Goal: Information Seeking & Learning: Learn about a topic

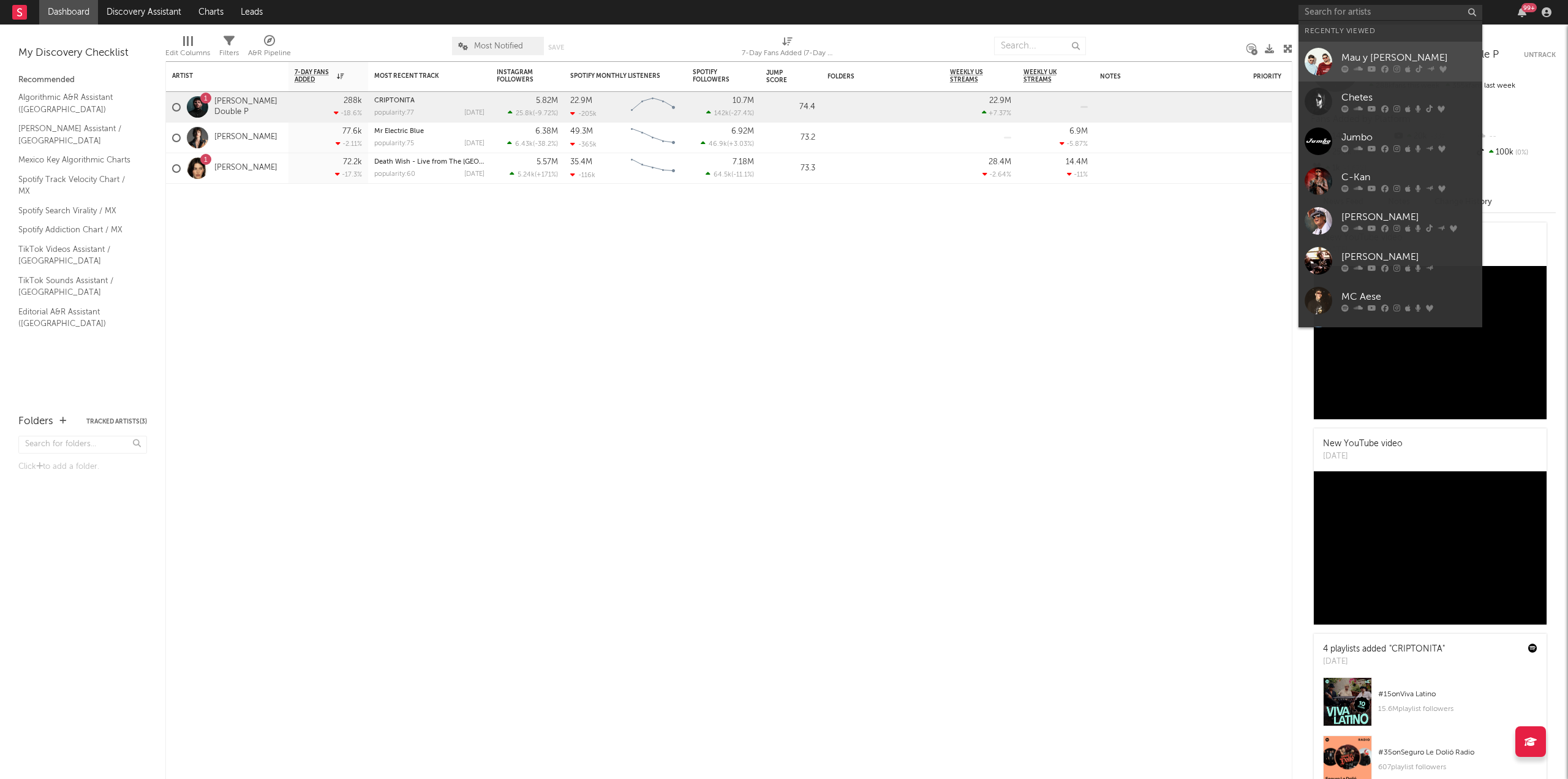
click at [1362, 60] on div "Mau y [PERSON_NAME]" at bounding box center [1409, 57] width 135 height 15
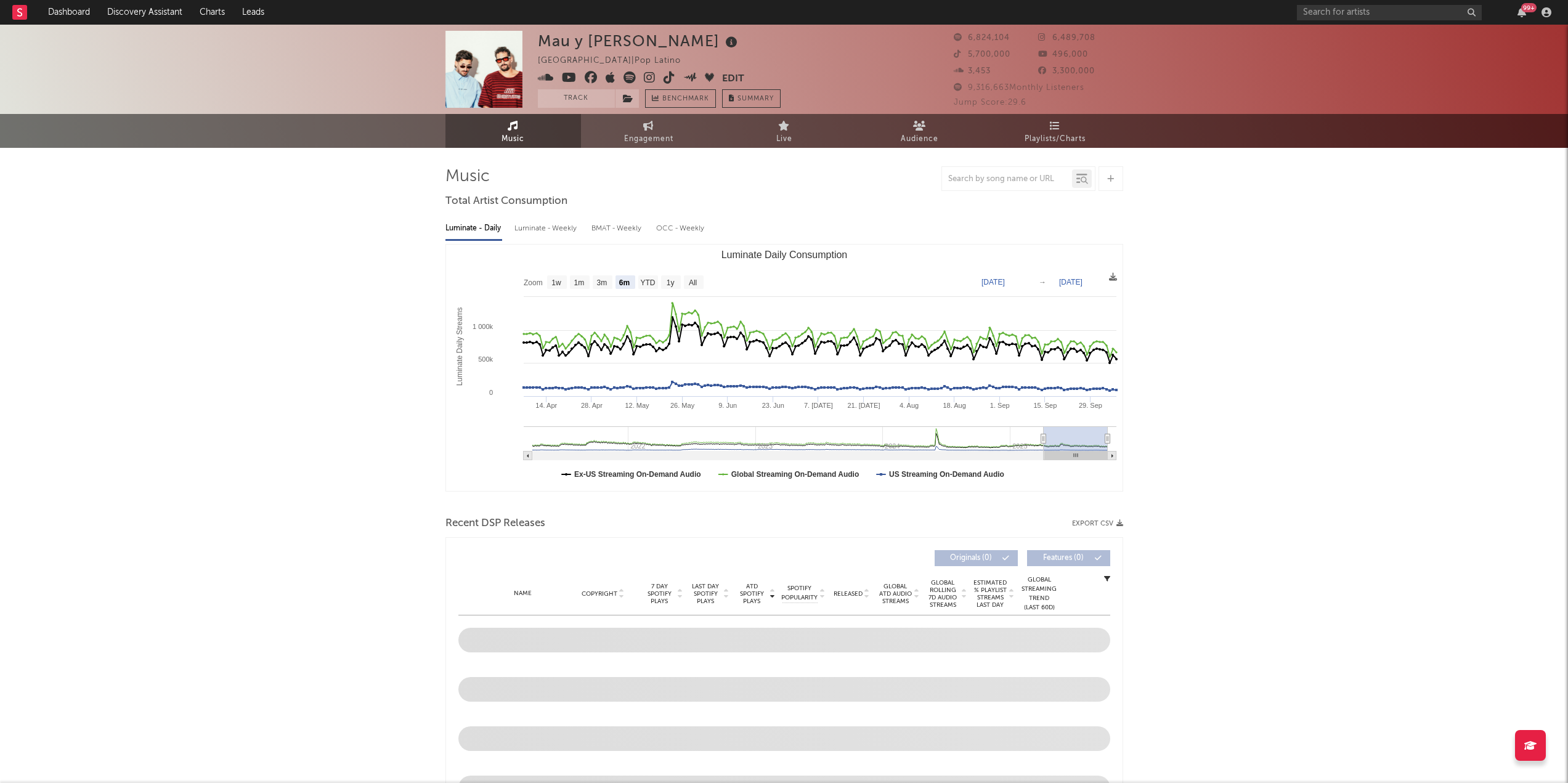
scroll to position [100, 0]
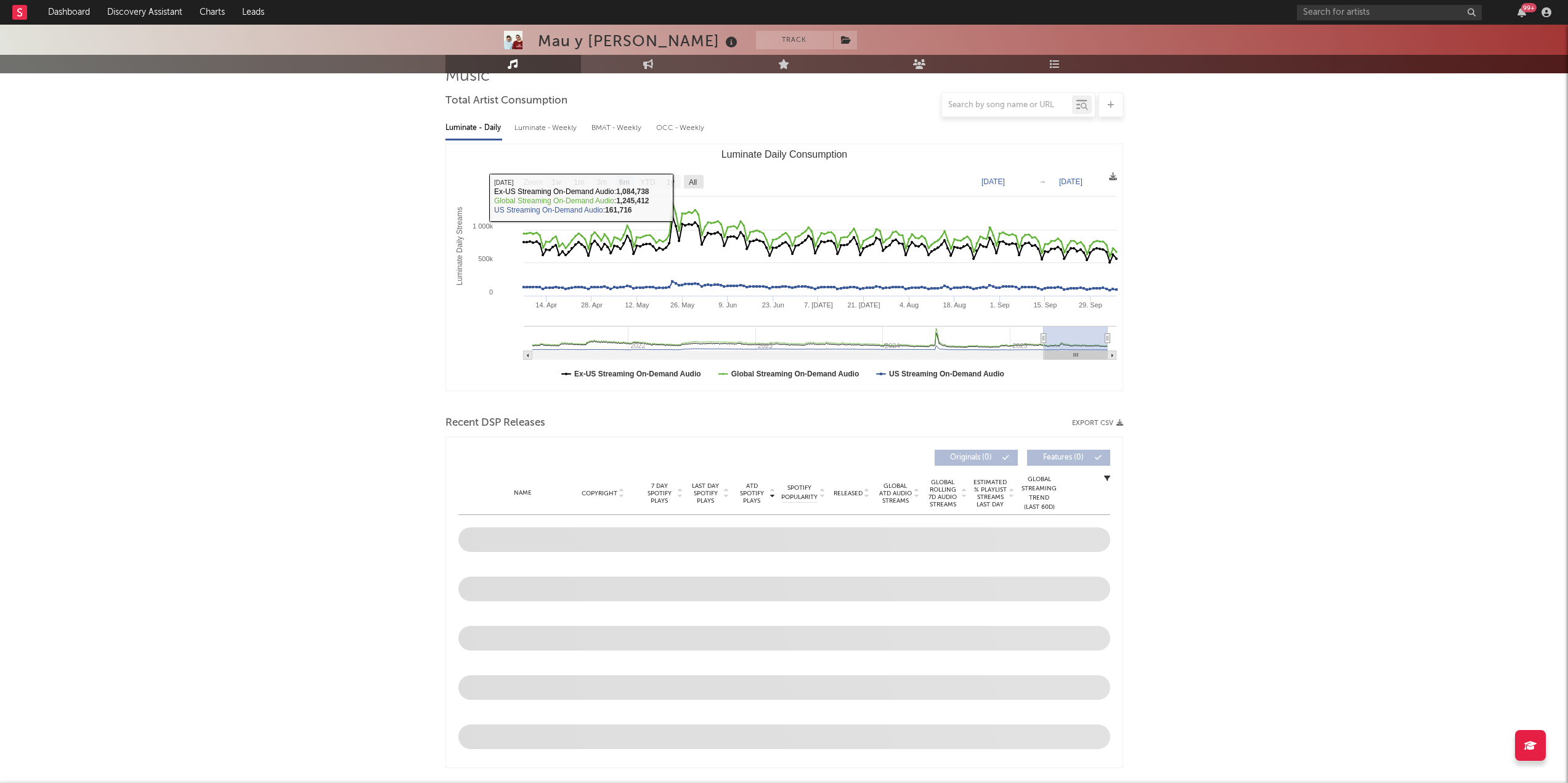
click at [694, 183] on text "All" at bounding box center [693, 182] width 8 height 8
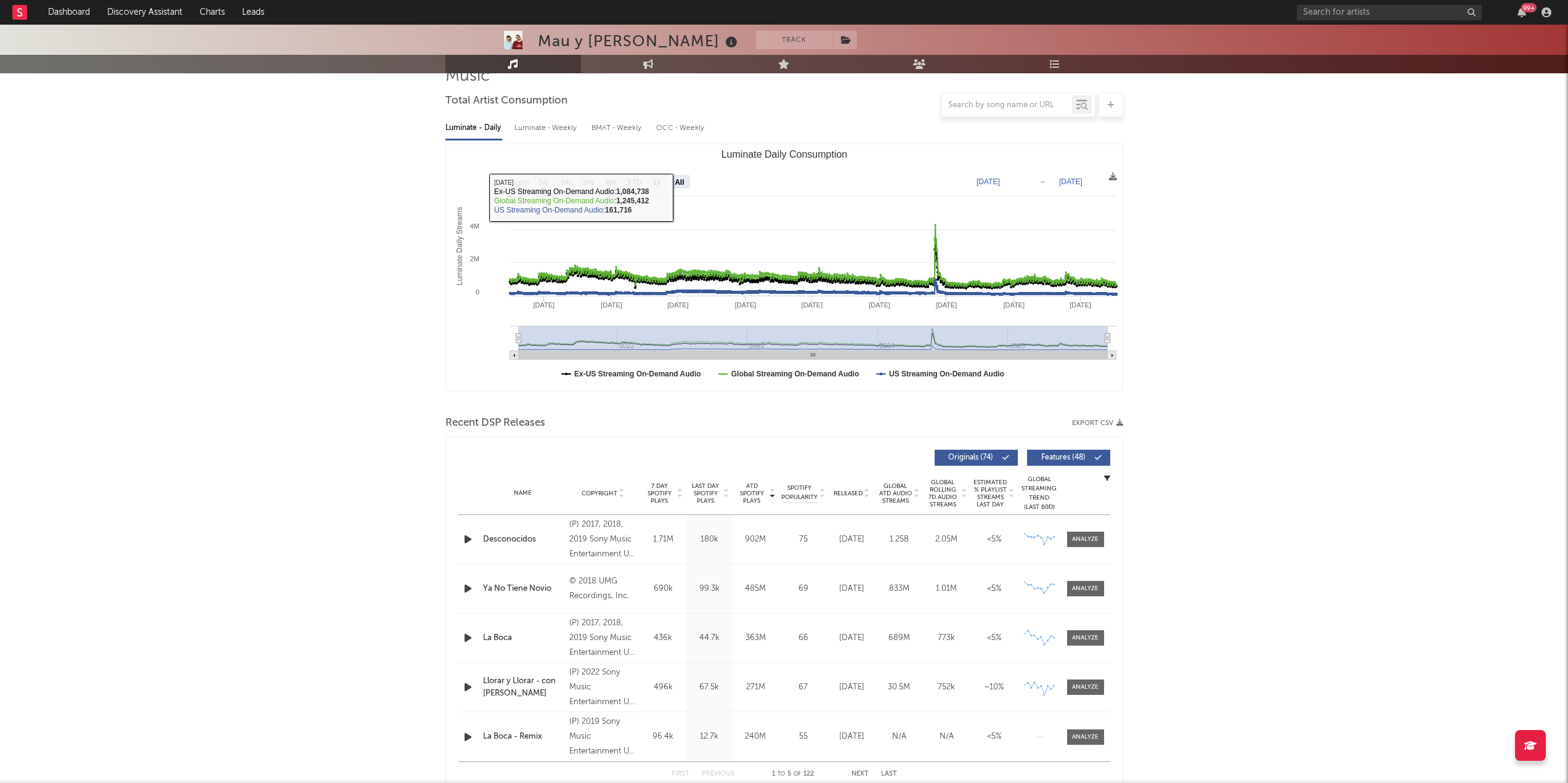
select select "All"
type input "[DATE]"
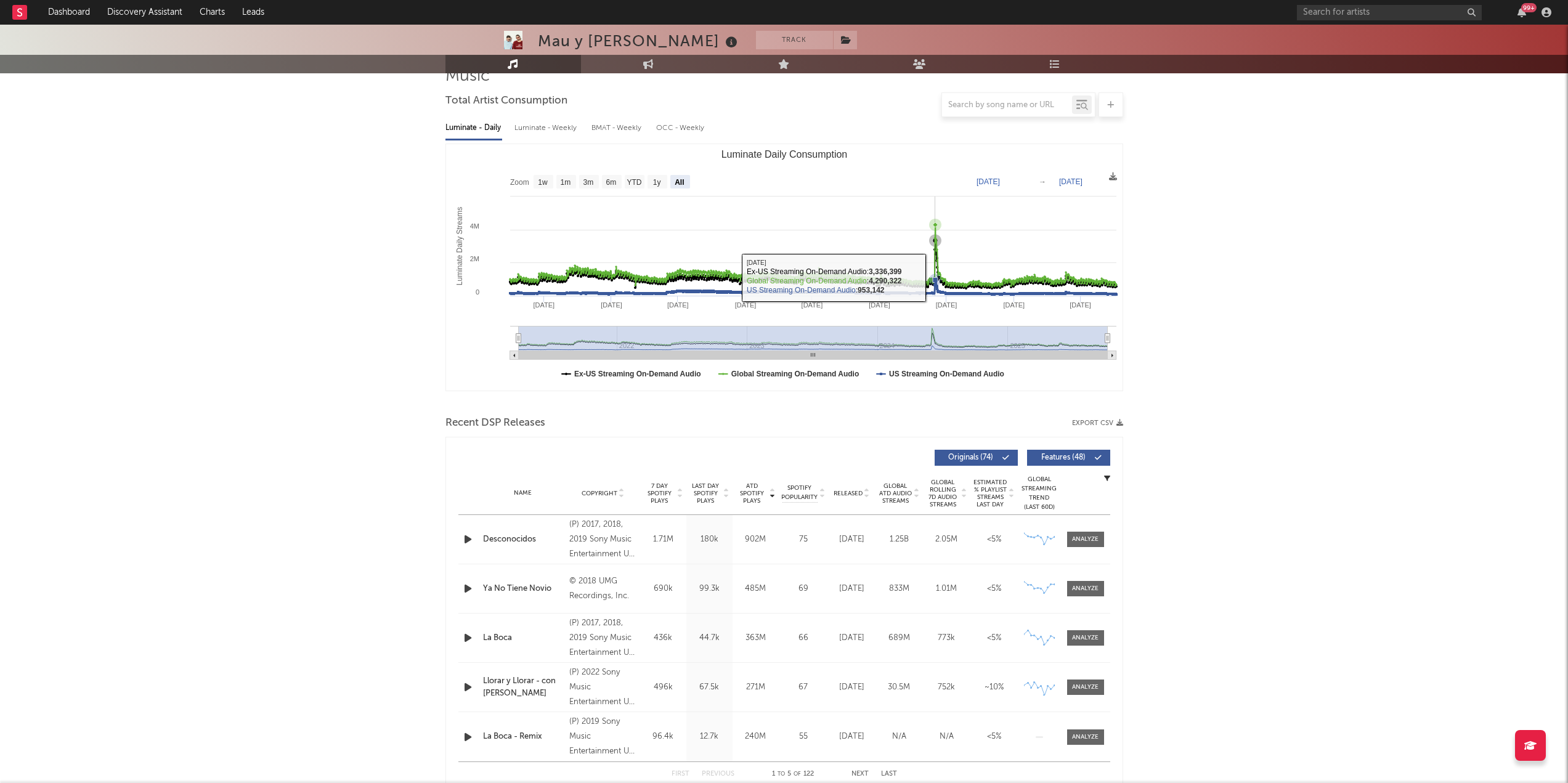
click at [935, 277] on icon "Luminate Daily Consumption" at bounding box center [935, 280] width 12 height 12
